Goal: Book appointment/travel/reservation

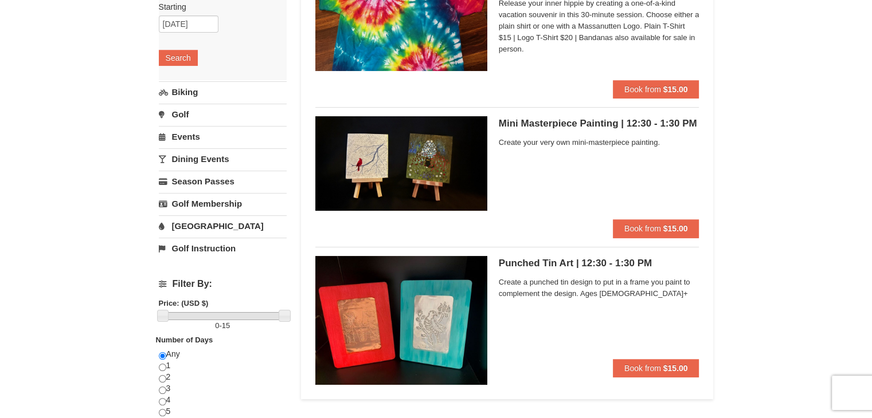
scroll to position [148, 0]
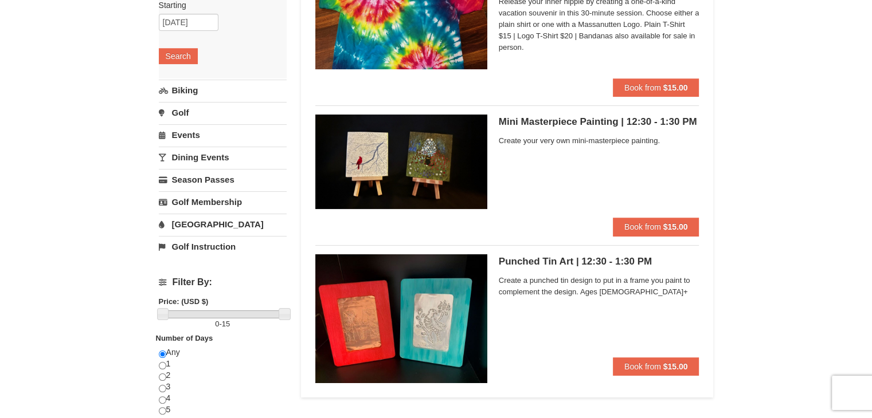
click at [192, 159] on link "Dining Events" at bounding box center [223, 157] width 128 height 21
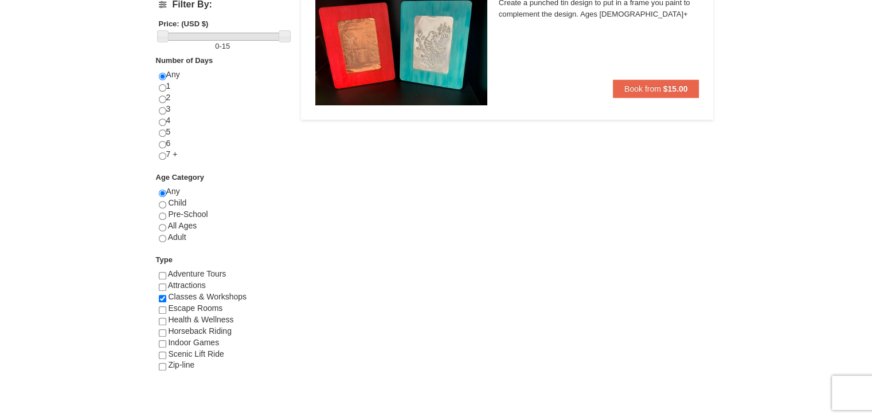
scroll to position [428, 0]
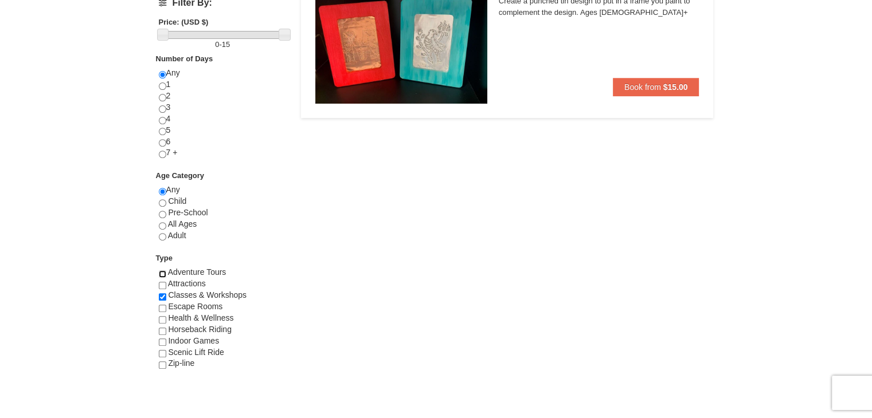
click at [163, 272] on input "checkbox" at bounding box center [162, 273] width 7 height 7
checkbox input "true"
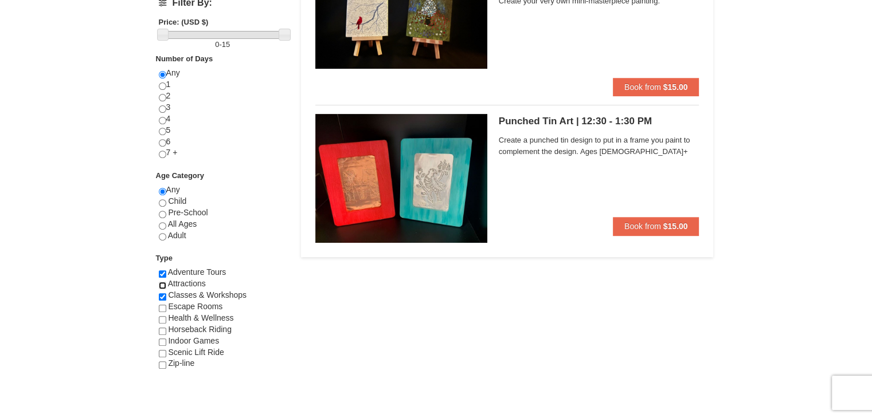
click at [163, 284] on input "checkbox" at bounding box center [162, 285] width 7 height 7
checkbox input "true"
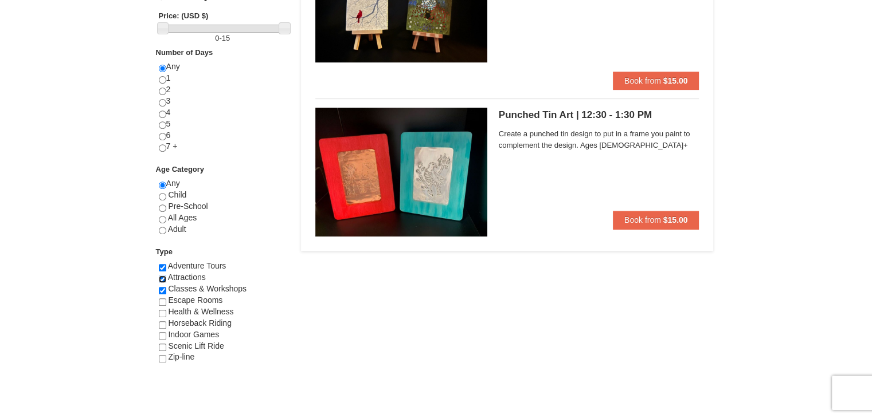
scroll to position [442, 0]
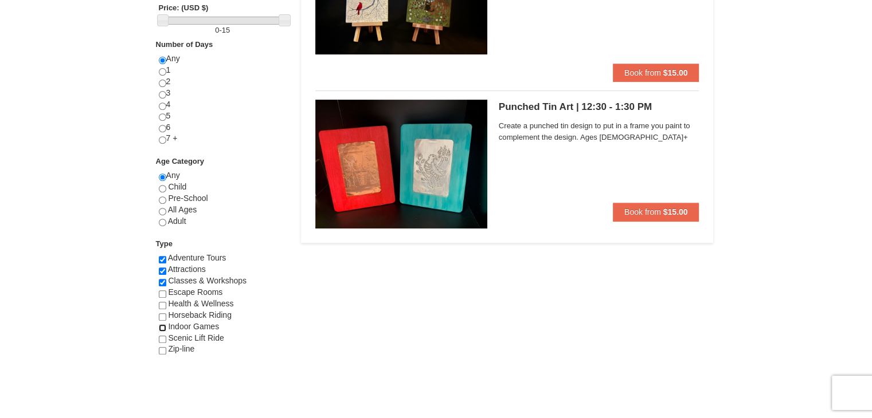
click at [162, 328] on input "checkbox" at bounding box center [162, 327] width 7 height 7
checkbox input "true"
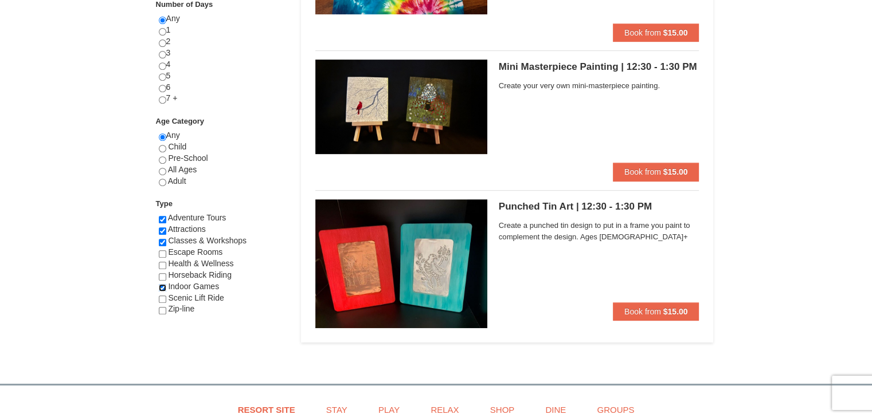
scroll to position [490, 0]
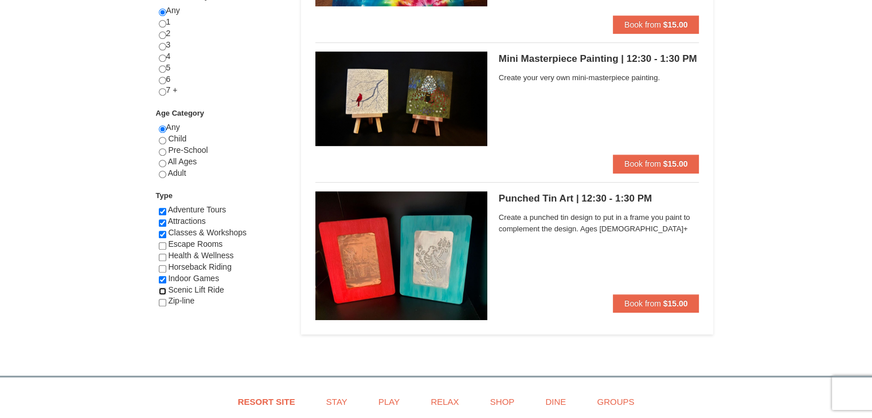
click at [162, 289] on input "checkbox" at bounding box center [162, 291] width 7 height 7
checkbox input "true"
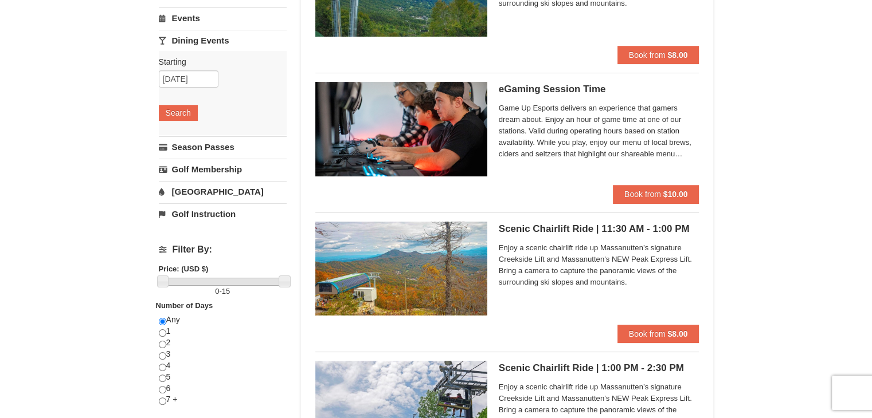
scroll to position [0, 0]
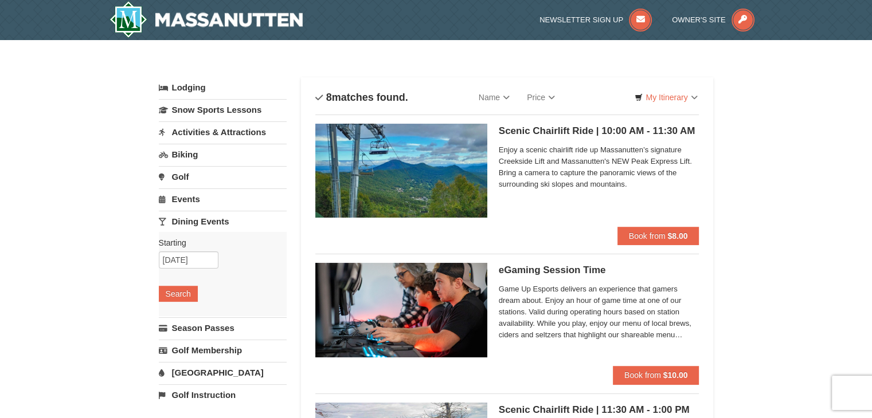
click at [234, 131] on link "Activities & Attractions" at bounding box center [223, 131] width 128 height 21
